Goal: Navigation & Orientation: Find specific page/section

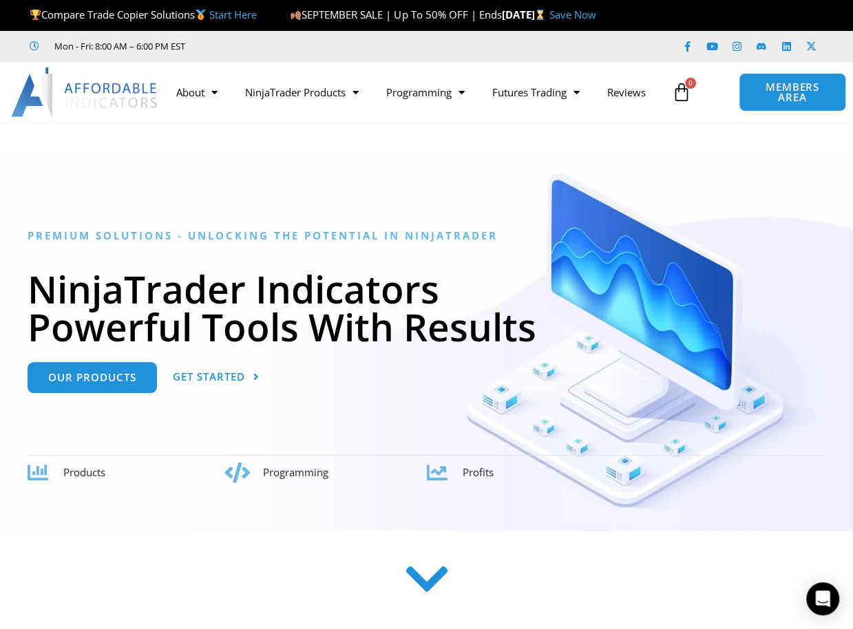
click at [595, 20] on link "Save Now" at bounding box center [572, 15] width 47 height 14
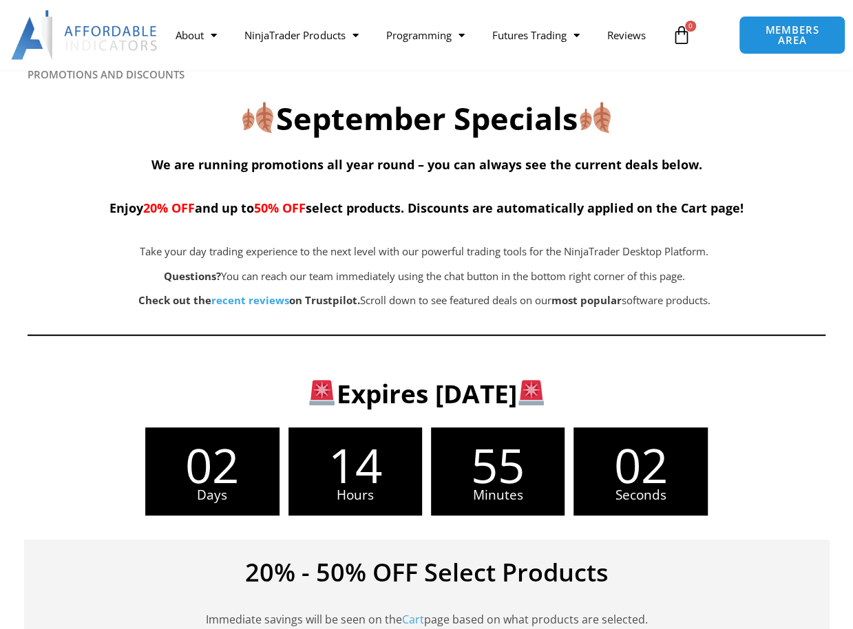
scroll to position [207, 0]
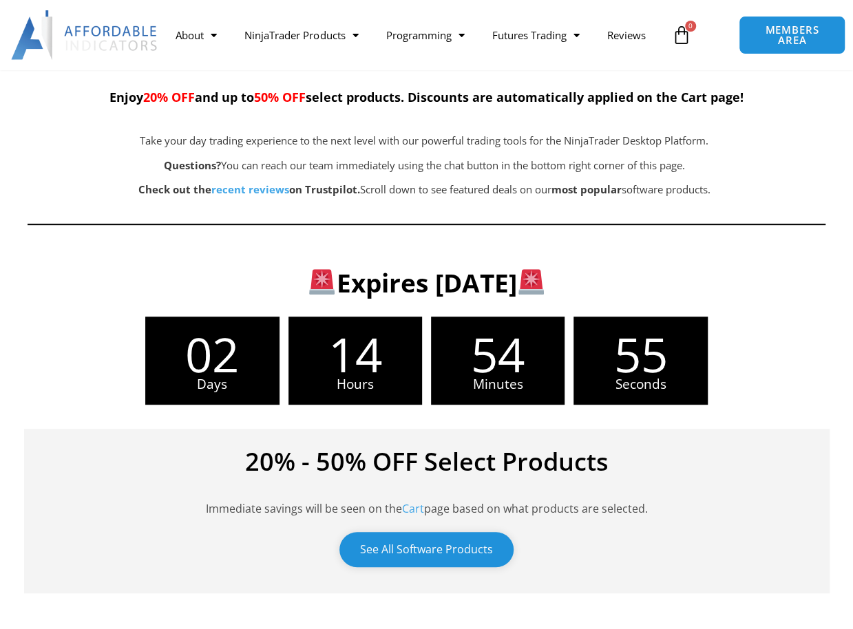
click at [456, 544] on link "See All Software Products" at bounding box center [426, 549] width 174 height 35
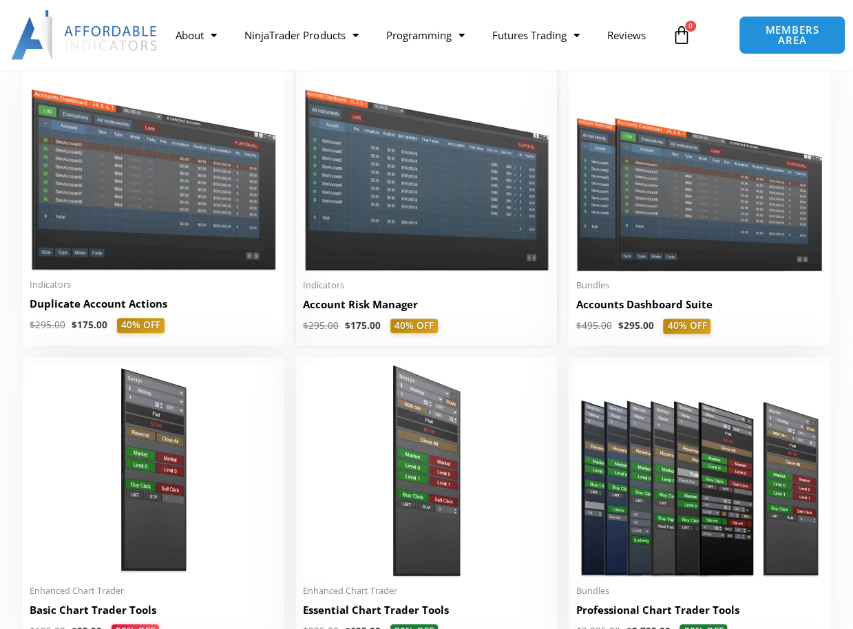
scroll to position [344, 0]
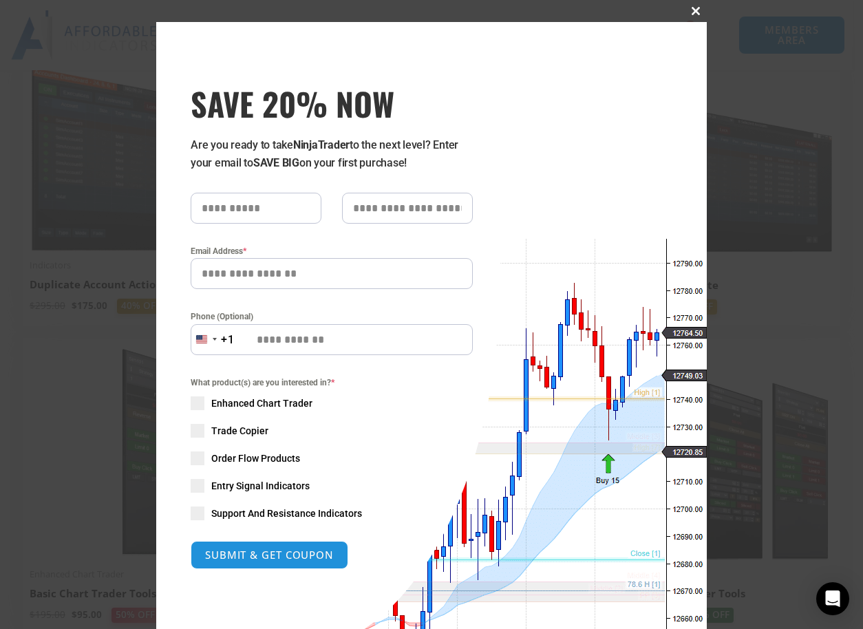
click at [686, 8] on span "SAVE 20% NOW popup" at bounding box center [696, 11] width 22 height 8
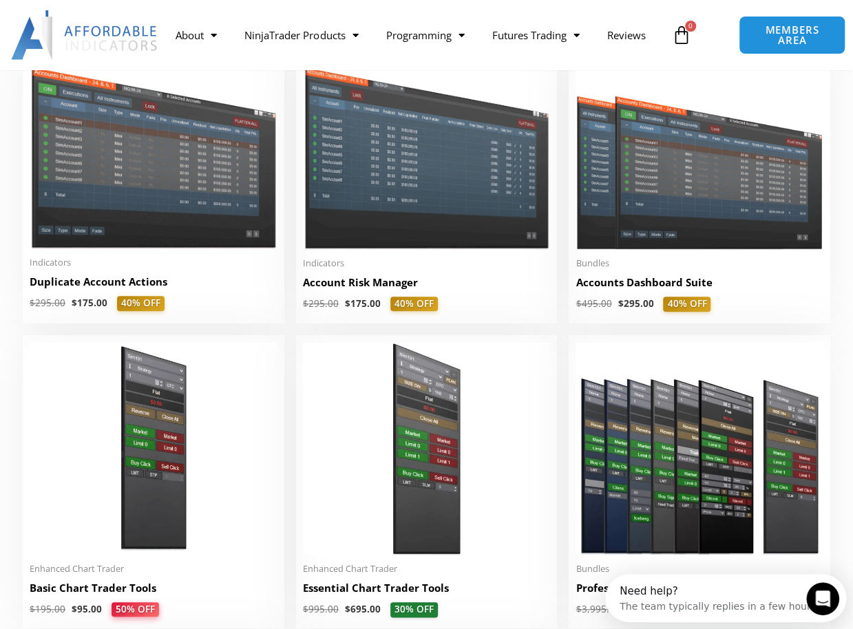
scroll to position [0, 0]
